Goal: Information Seeking & Learning: Learn about a topic

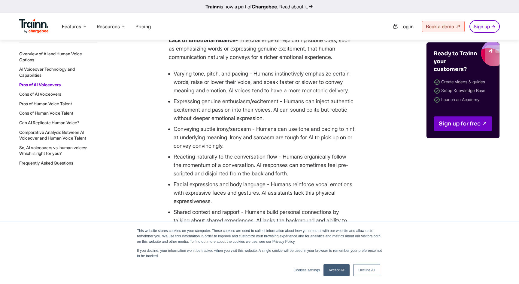
scroll to position [1002, 0]
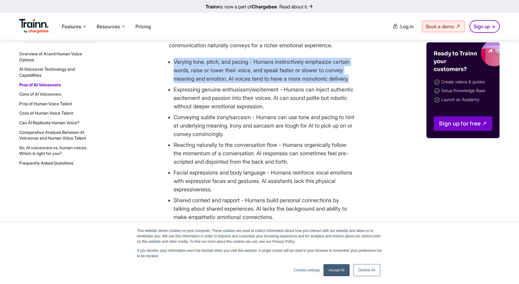
drag, startPoint x: 174, startPoint y: 88, endPoint x: 201, endPoint y: 112, distance: 36.4
click at [202, 83] on li "Varying tone, pitch, and pacing - Humans instinctively emphasize certain words,…" at bounding box center [264, 70] width 181 height 25
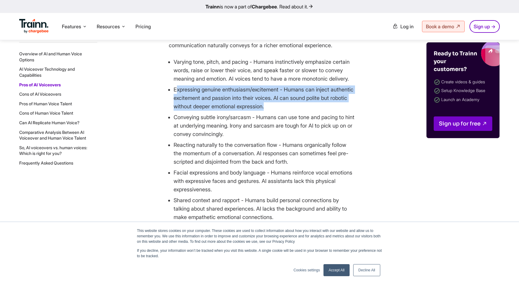
drag, startPoint x: 190, startPoint y: 125, endPoint x: 299, endPoint y: 143, distance: 110.9
click at [299, 111] on li "Expressing genuine enthusiasm/excitement - Humans can inject authentic exciteme…" at bounding box center [264, 97] width 181 height 25
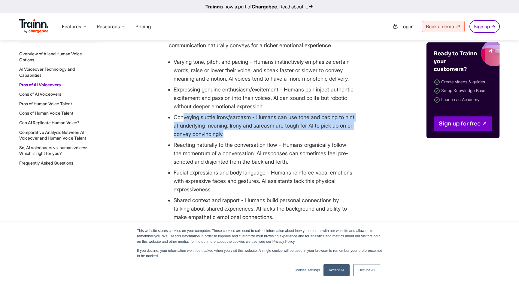
drag, startPoint x: 183, startPoint y: 153, endPoint x: 262, endPoint y: 168, distance: 80.7
click at [262, 138] on li "Conveying subtle irony/sarcasm - Humans can use tone and pacing to hint at unde…" at bounding box center [264, 125] width 181 height 25
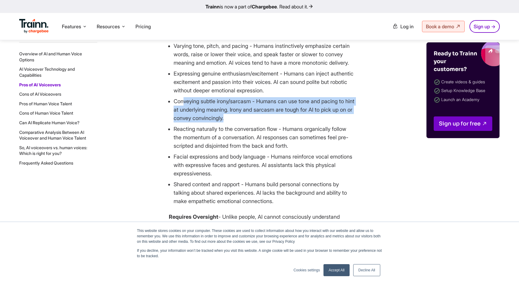
scroll to position [1020, 0]
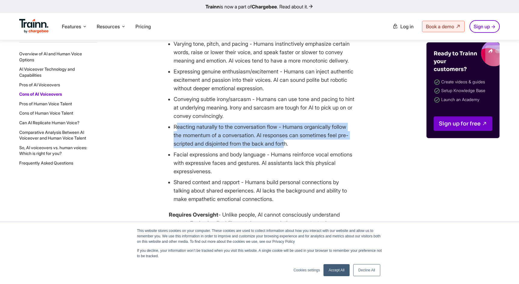
drag, startPoint x: 176, startPoint y: 160, endPoint x: 283, endPoint y: 179, distance: 108.1
click at [287, 148] on li "Reacting naturally to the conversation flow - Humans organically follow the mom…" at bounding box center [264, 135] width 181 height 25
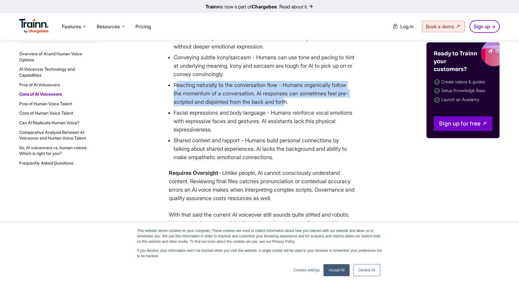
scroll to position [1064, 0]
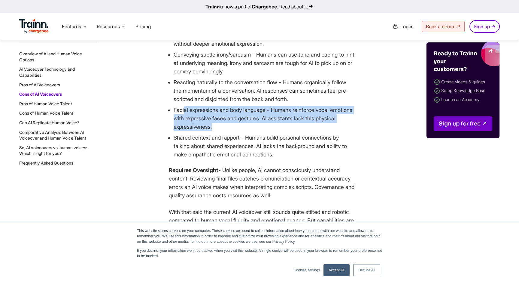
drag, startPoint x: 200, startPoint y: 146, endPoint x: 254, endPoint y: 164, distance: 57.0
click at [254, 131] on li "Facial expressions and body language - Humans reinforce vocal emotions with exp…" at bounding box center [264, 118] width 181 height 25
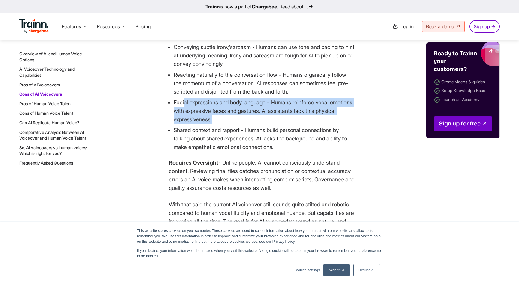
scroll to position [1077, 0]
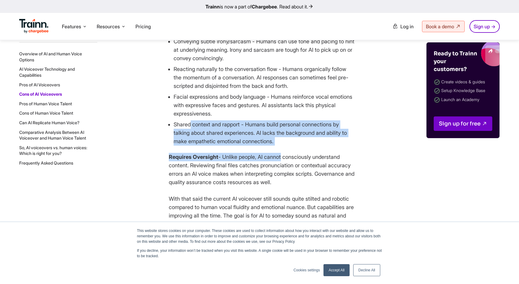
drag, startPoint x: 191, startPoint y: 162, endPoint x: 282, endPoint y: 188, distance: 94.7
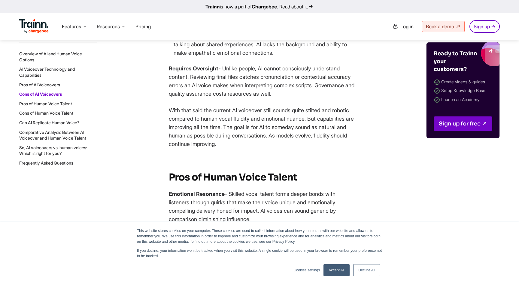
scroll to position [1175, 0]
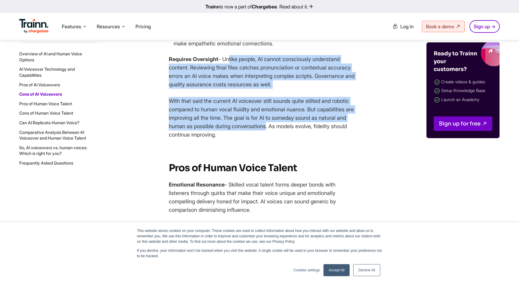
drag, startPoint x: 227, startPoint y: 93, endPoint x: 281, endPoint y: 161, distance: 86.7
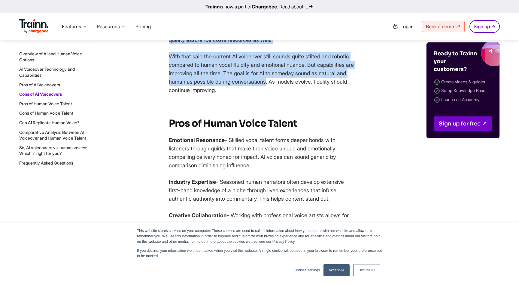
scroll to position [1224, 0]
